Goal: Information Seeking & Learning: Learn about a topic

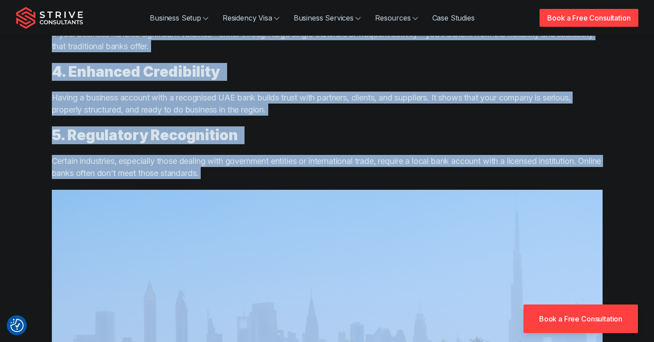
scroll to position [1419, 0]
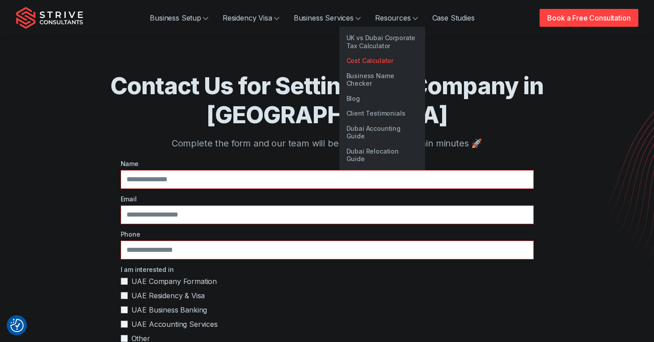
click at [393, 64] on link "Cost Calculator" at bounding box center [382, 60] width 86 height 15
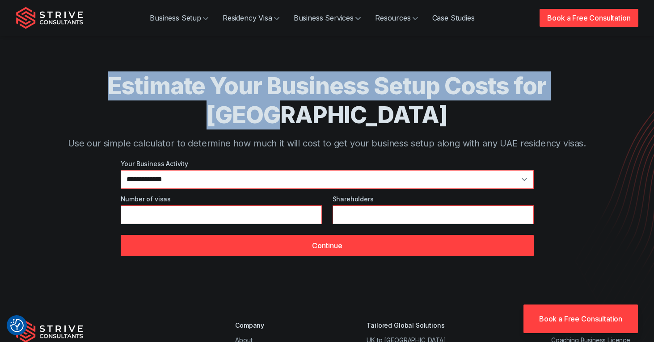
drag, startPoint x: 517, startPoint y: 88, endPoint x: 74, endPoint y: 76, distance: 443.0
click at [74, 76] on h1 "Estimate Your Business Setup Costs for [GEOGRAPHIC_DATA]" at bounding box center [327, 100] width 551 height 58
copy h1 "Estimate Your Business Setup Costs for [GEOGRAPHIC_DATA]"
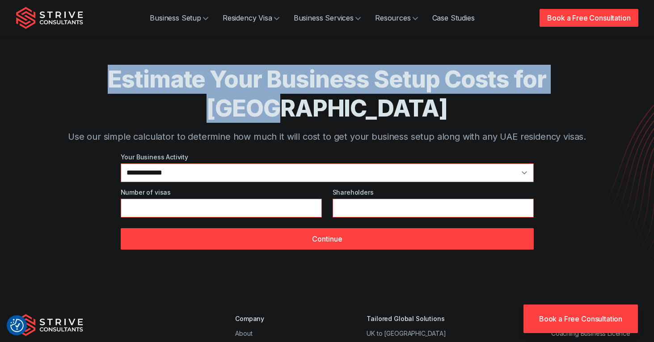
scroll to position [4, 0]
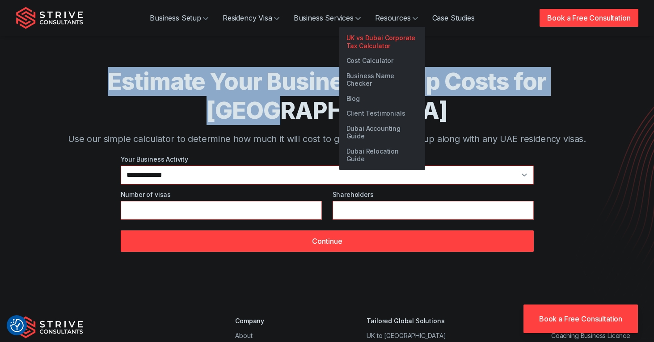
click at [374, 45] on link "UK vs Dubai Corporate Tax Calculator" at bounding box center [382, 41] width 86 height 23
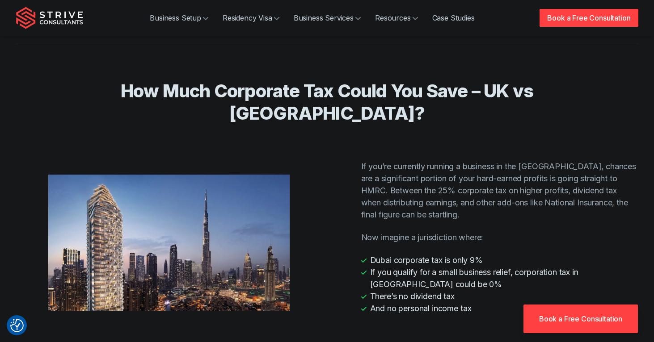
scroll to position [243, 0]
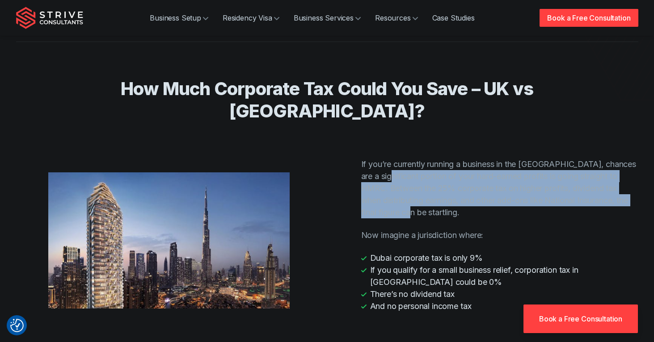
drag, startPoint x: 384, startPoint y: 154, endPoint x: 432, endPoint y: 201, distance: 67.0
click at [426, 196] on div "If you’re currently running a business in the [GEOGRAPHIC_DATA], chances are a …" at bounding box center [485, 235] width 306 height 154
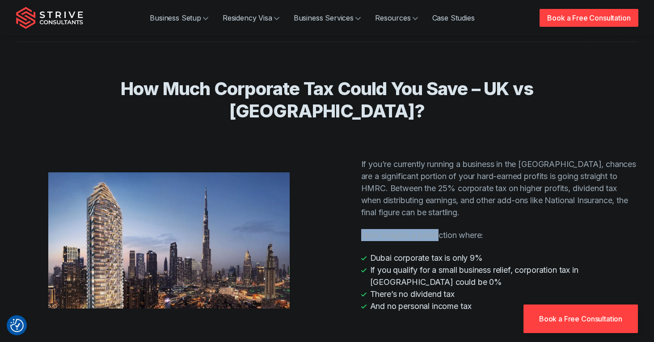
drag, startPoint x: 432, startPoint y: 201, endPoint x: 446, endPoint y: 219, distance: 22.9
click at [444, 216] on div "If you’re currently running a business in the [GEOGRAPHIC_DATA], chances are a …" at bounding box center [485, 235] width 306 height 154
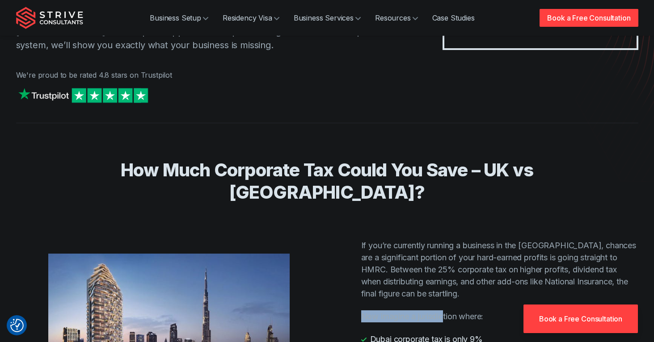
scroll to position [0, 0]
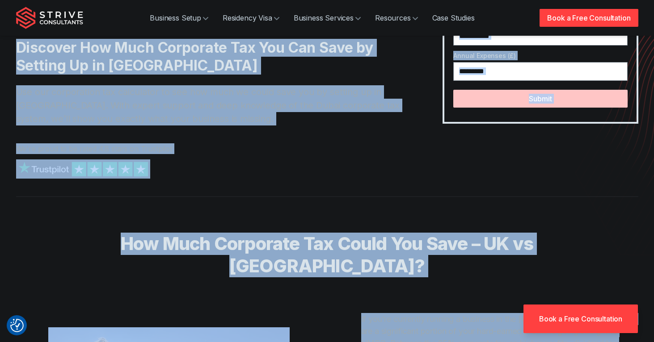
scroll to position [4, 0]
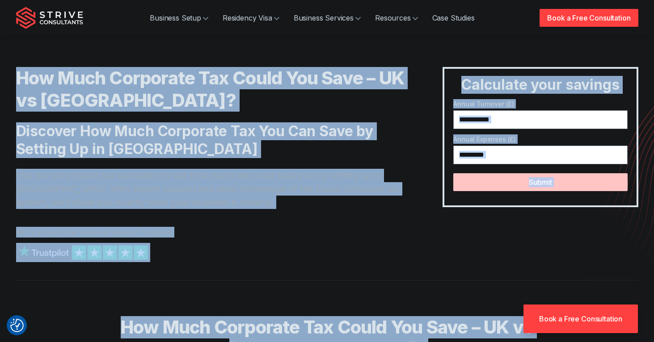
drag, startPoint x: 276, startPoint y: 240, endPoint x: 17, endPoint y: 75, distance: 306.8
copy main "How Much Corporate Tax Could You Save – UK vs Dubai? Discover How Much Corporat…"
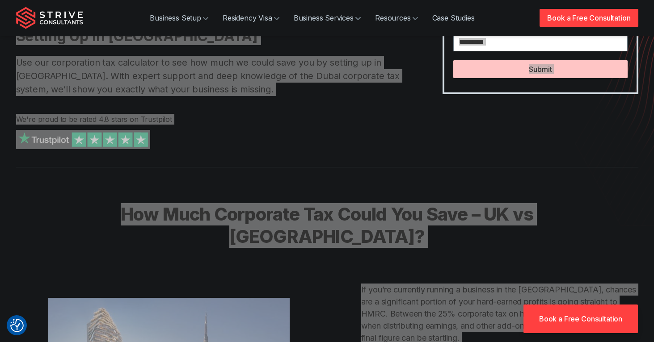
scroll to position [0, 0]
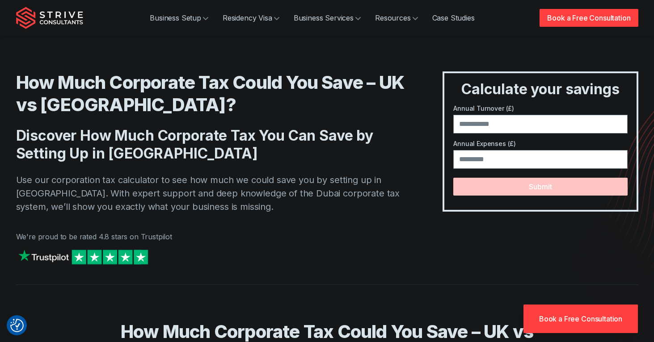
click at [418, 221] on div "How Much Corporate Tax Could You Save – UK vs Dubai? Discover How Much Corporat…" at bounding box center [327, 177] width 622 height 213
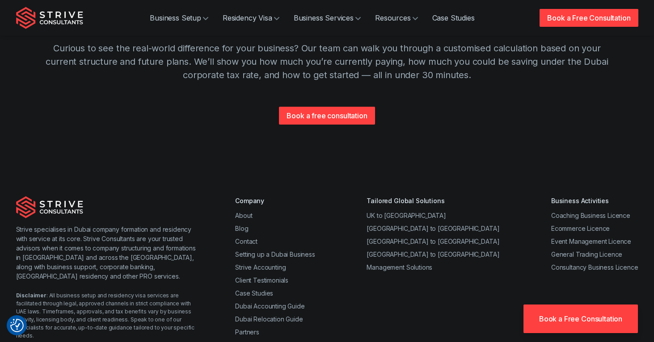
scroll to position [710, 0]
